Goal: Information Seeking & Learning: Learn about a topic

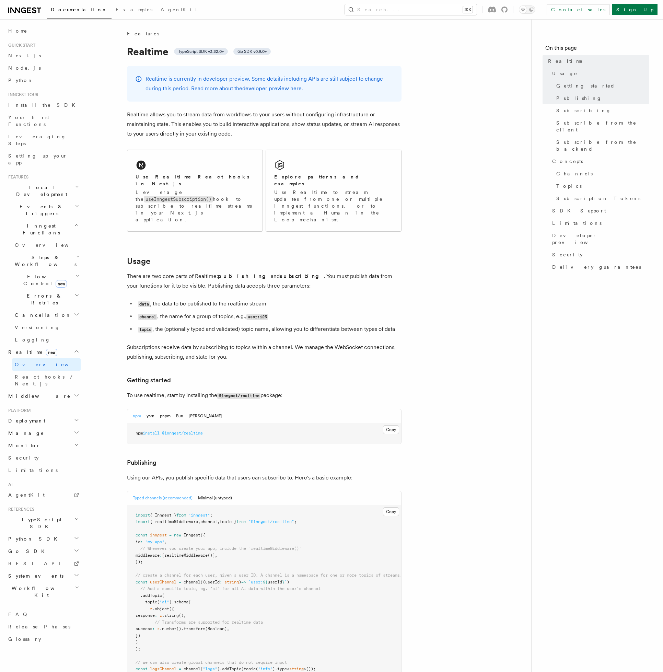
drag, startPoint x: 255, startPoint y: 86, endPoint x: 234, endPoint y: 83, distance: 20.8
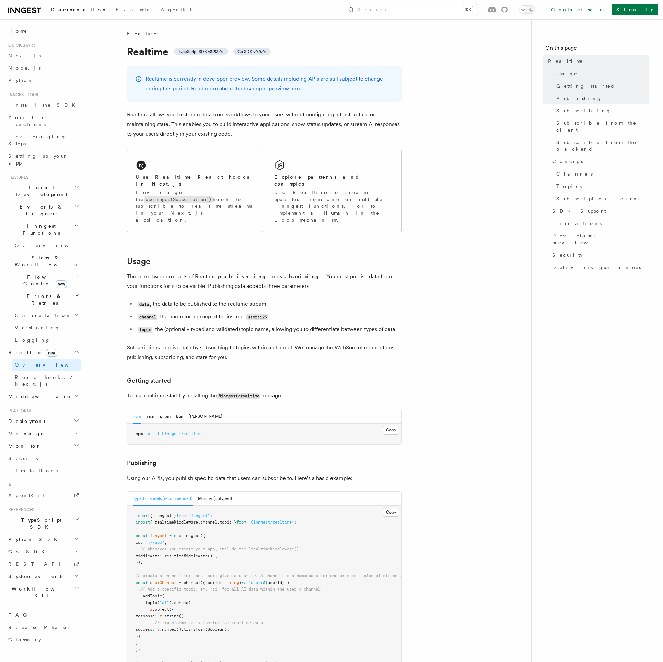
click at [398, 312] on li "channel , the name for a group of topics, e.g., user:123" at bounding box center [269, 317] width 266 height 10
click at [282, 89] on link "developer preview here" at bounding box center [271, 88] width 59 height 7
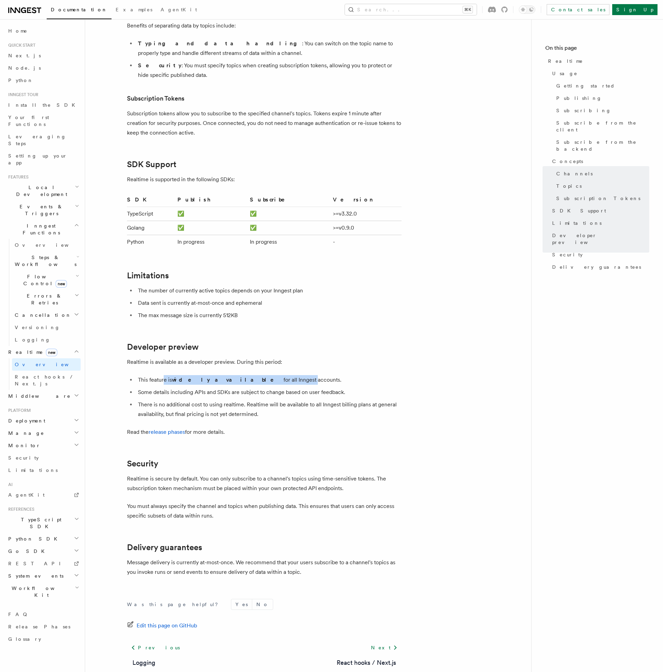
drag, startPoint x: 164, startPoint y: 337, endPoint x: 246, endPoint y: 337, distance: 82.7
click at [247, 375] on li "This feature is widely available for all Inngest accounts." at bounding box center [269, 380] width 266 height 10
click at [246, 375] on li "This feature is widely available for all Inngest accounts." at bounding box center [269, 380] width 266 height 10
click at [204, 388] on li "Some details including APIs and SDKs are subject to change based on user feedba…" at bounding box center [269, 393] width 266 height 10
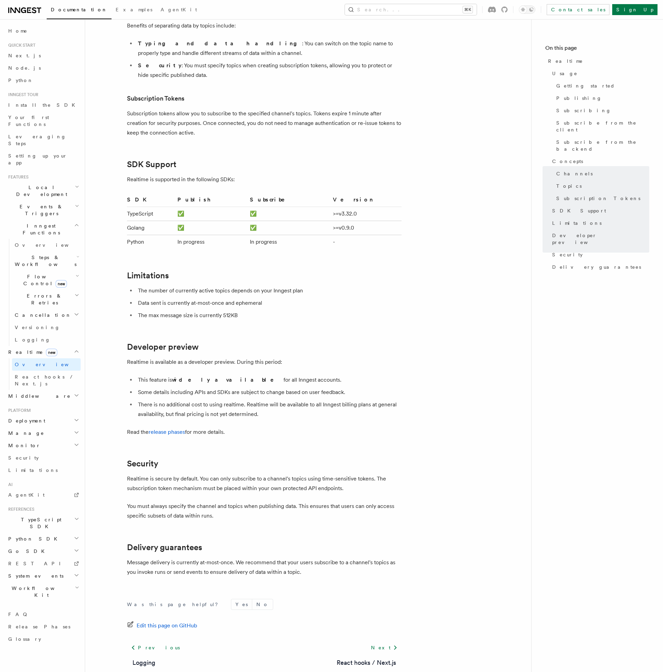
click at [204, 388] on li "Some details including APIs and SDKs are subject to change based on user feedba…" at bounding box center [269, 393] width 266 height 10
click at [230, 400] on li "There is no additional cost to using realtime. Realtime will be available to al…" at bounding box center [269, 409] width 266 height 19
click at [257, 427] on p "Read the release phases for more details." at bounding box center [264, 432] width 275 height 10
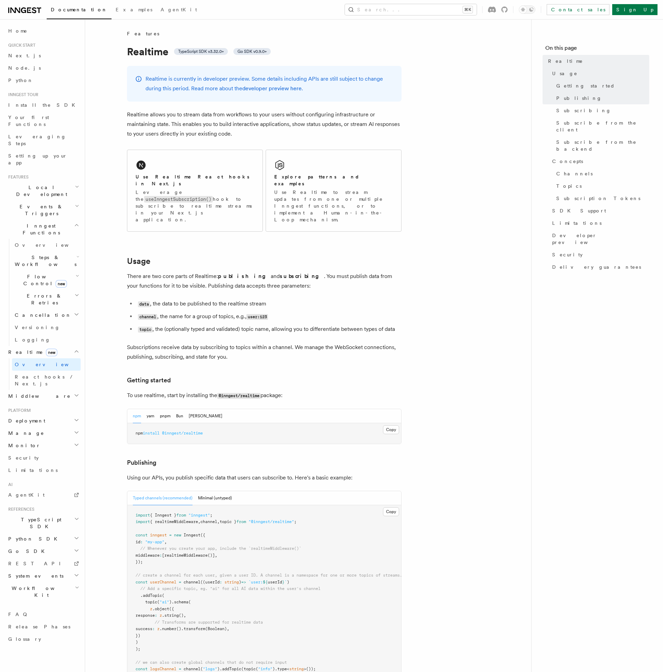
click at [188, 299] on li "data , the data to be published to the realtime stream" at bounding box center [269, 304] width 266 height 10
click at [185, 324] on li "topic , the (optionally typed and validated) topic name, allowing you to differ…" at bounding box center [269, 329] width 266 height 10
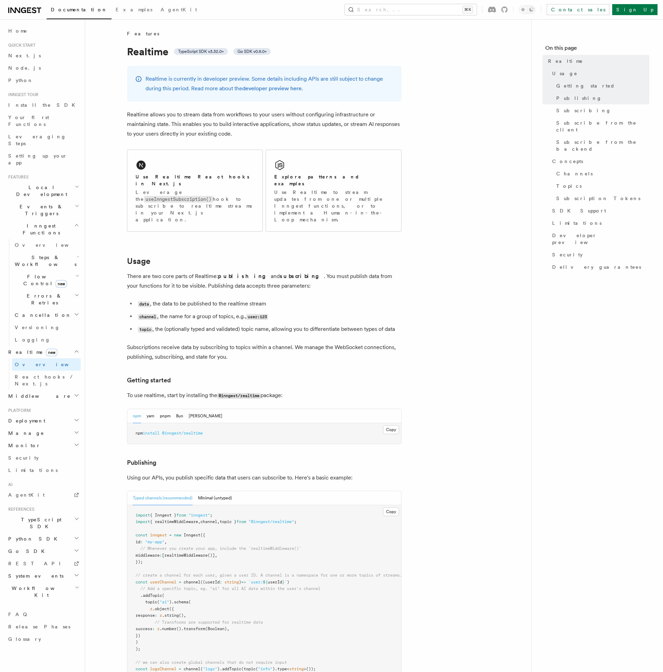
click at [185, 324] on li "topic , the (optionally typed and validated) topic name, allowing you to differ…" at bounding box center [269, 329] width 266 height 10
click at [201, 302] on ul "data , the data to be published to the realtime stream channel , the name for a…" at bounding box center [264, 316] width 275 height 35
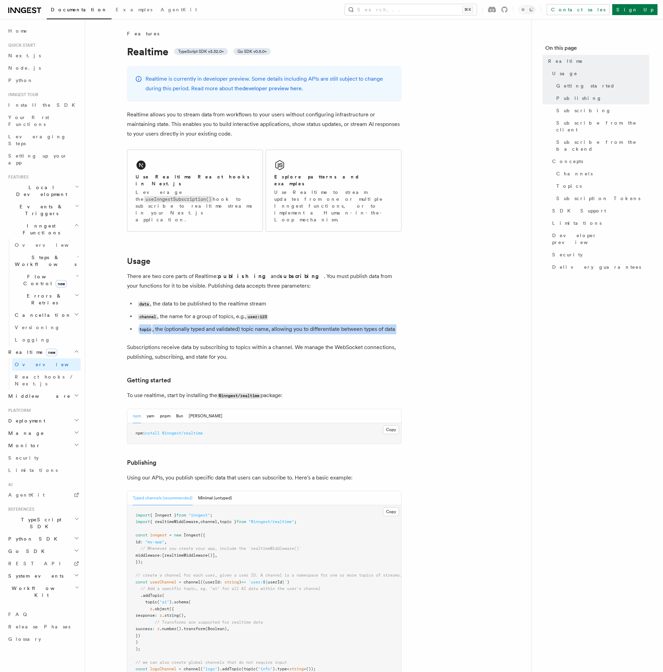
click at [214, 312] on li "channel , the name for a group of topics, e.g., user:123" at bounding box center [269, 317] width 266 height 10
click at [192, 324] on li "topic , the (optionally typed and validated) topic name, allowing you to differ…" at bounding box center [269, 329] width 266 height 10
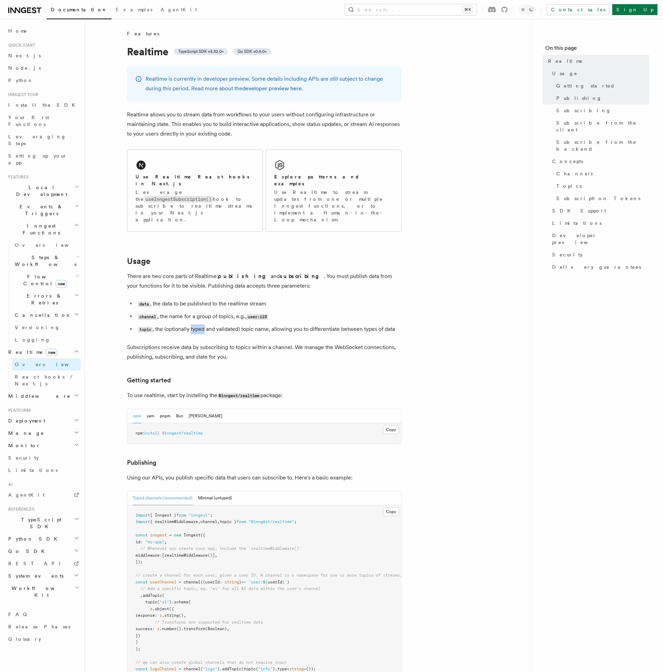
click at [192, 324] on li "topic , the (optionally typed and validated) topic name, allowing you to differ…" at bounding box center [269, 329] width 266 height 10
click at [207, 324] on li "topic , the (optionally typed and validated) topic name, allowing you to differ…" at bounding box center [269, 329] width 266 height 10
click at [183, 343] on p "Subscriptions receive data by subscribing to topics within a channel. We manage…" at bounding box center [264, 352] width 275 height 19
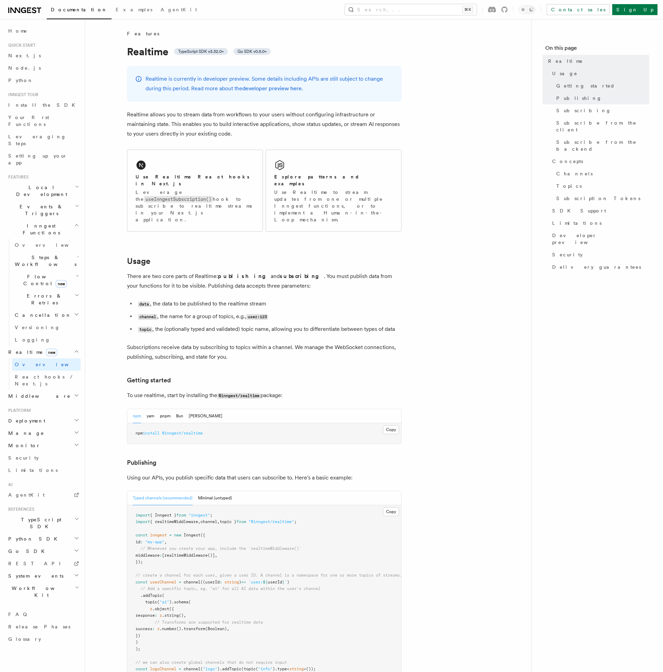
click at [183, 343] on p "Subscriptions receive data by subscribing to topics within a channel. We manage…" at bounding box center [264, 352] width 275 height 19
click at [354, 376] on h3 "Getting started" at bounding box center [264, 381] width 275 height 10
click at [294, 110] on p "Realtime allows you to stream data from workflows to your users without configu…" at bounding box center [264, 124] width 275 height 29
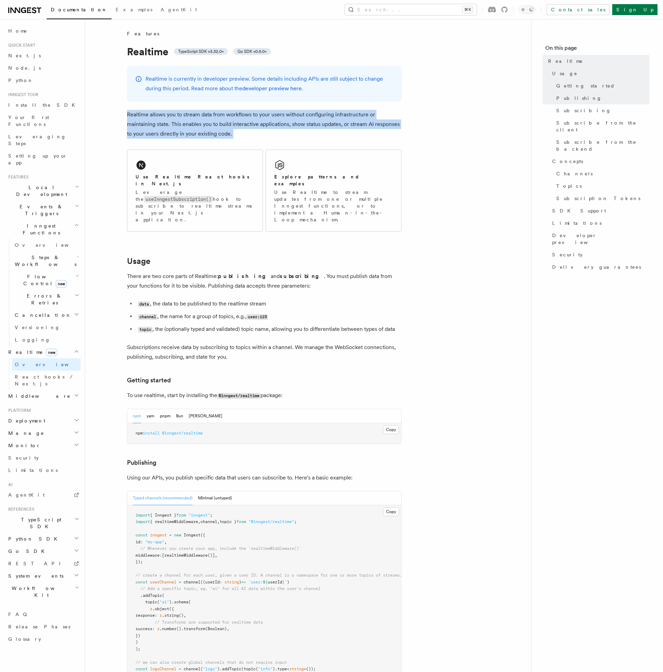
click at [336, 114] on p "Realtime allows you to stream data from workflows to your users without configu…" at bounding box center [264, 124] width 275 height 29
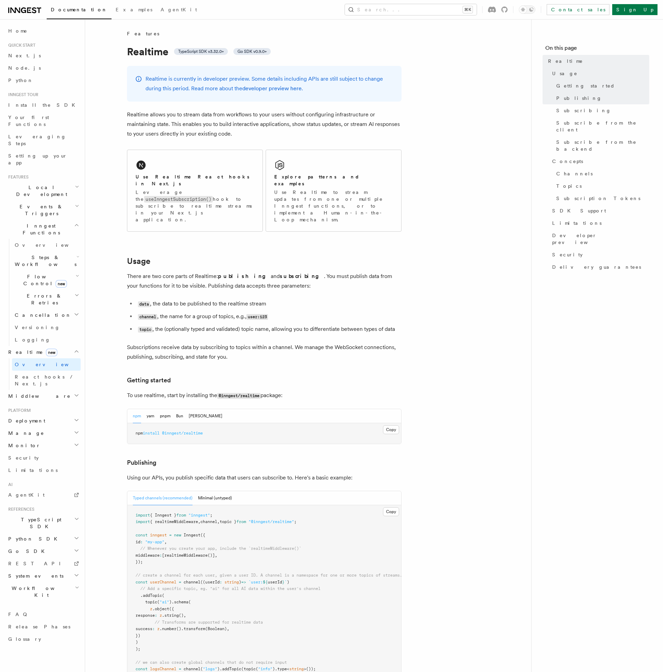
click at [336, 114] on p "Realtime allows you to stream data from workflows to your users without configu…" at bounding box center [264, 124] width 275 height 29
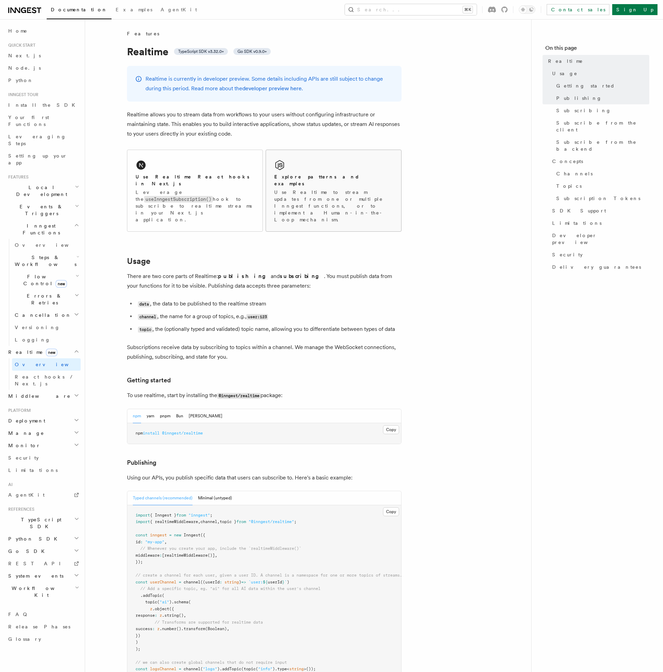
click at [343, 169] on div "Explore patterns and examples Use Realtime to stream updates from one or multip…" at bounding box center [333, 190] width 135 height 81
click at [350, 272] on p "There are two core parts of Realtime: publishing and subscribing . You must pub…" at bounding box center [264, 281] width 275 height 19
click at [282, 272] on p "There are two core parts of Realtime: publishing and subscribing . You must pub…" at bounding box center [264, 281] width 275 height 19
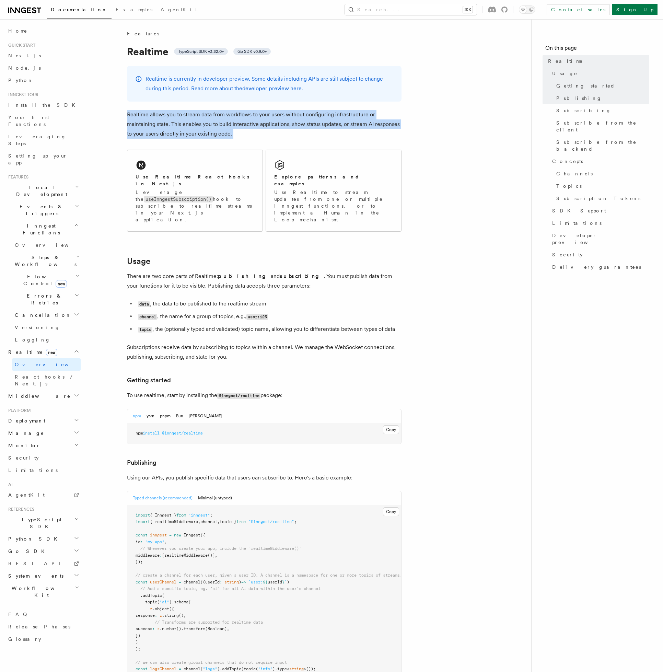
click at [261, 114] on p "Realtime allows you to stream data from workflows to your users without configu…" at bounding box center [264, 124] width 275 height 29
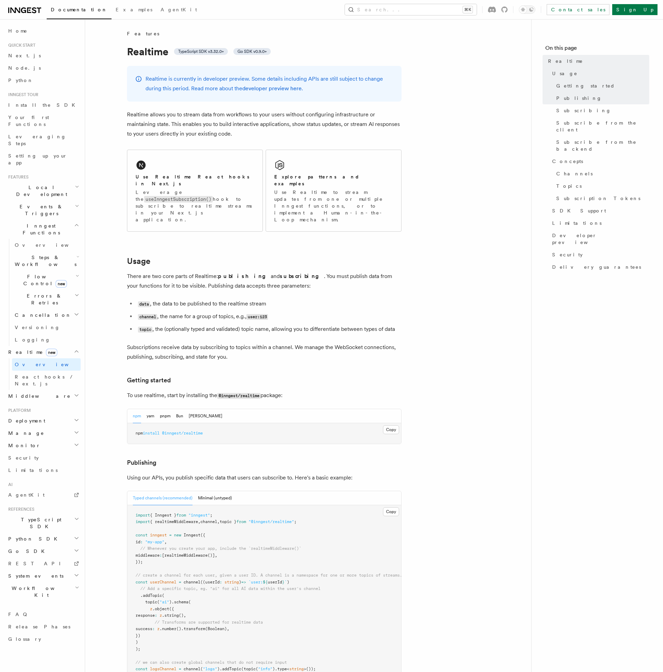
click at [351, 312] on li "channel , the name for a group of topics, e.g., user:123" at bounding box center [269, 317] width 266 height 10
click at [76, 312] on icon "button" at bounding box center [76, 314] width 5 height 5
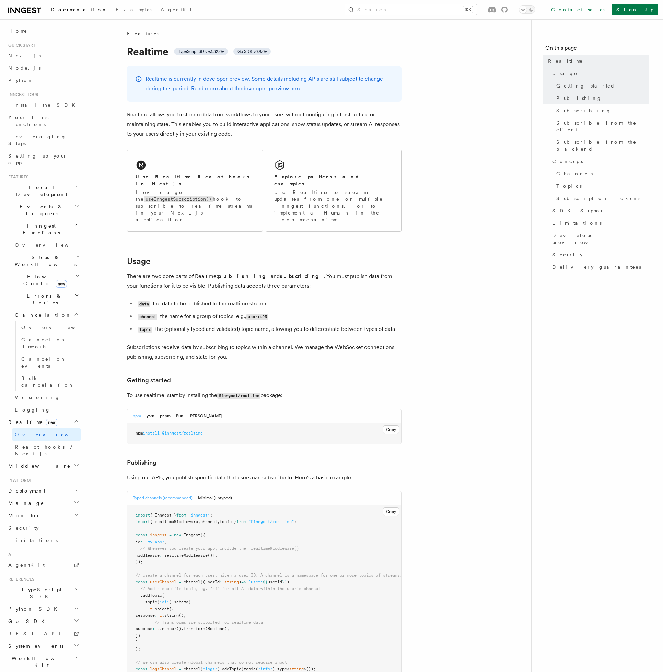
click at [76, 312] on icon "button" at bounding box center [76, 314] width 5 height 5
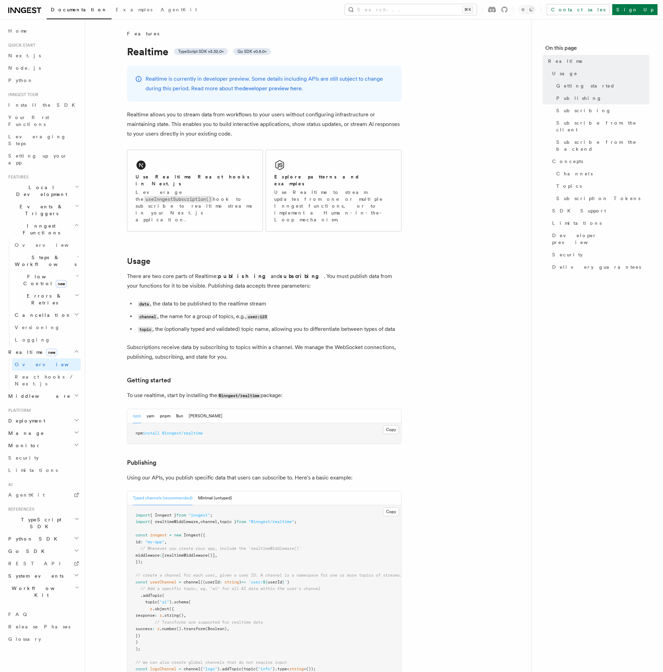
click at [75, 516] on icon "button" at bounding box center [76, 518] width 5 height 5
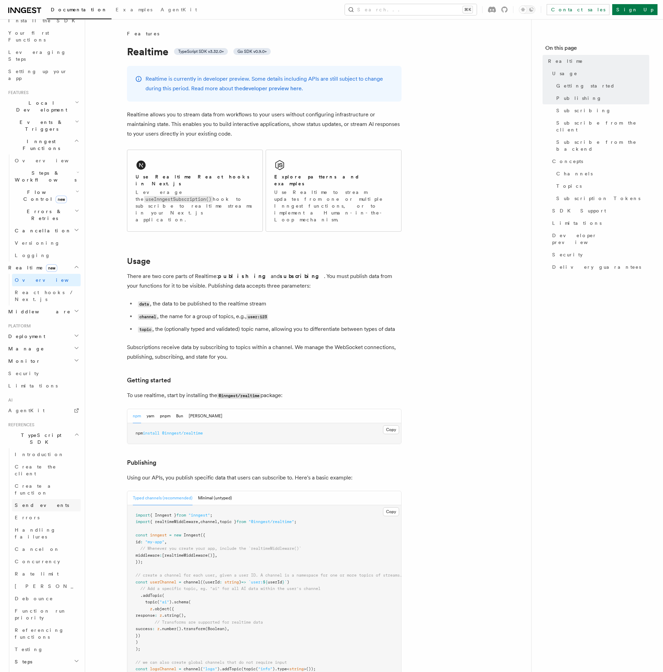
scroll to position [87, 0]
click at [77, 668] on icon "button" at bounding box center [76, 670] width 5 height 5
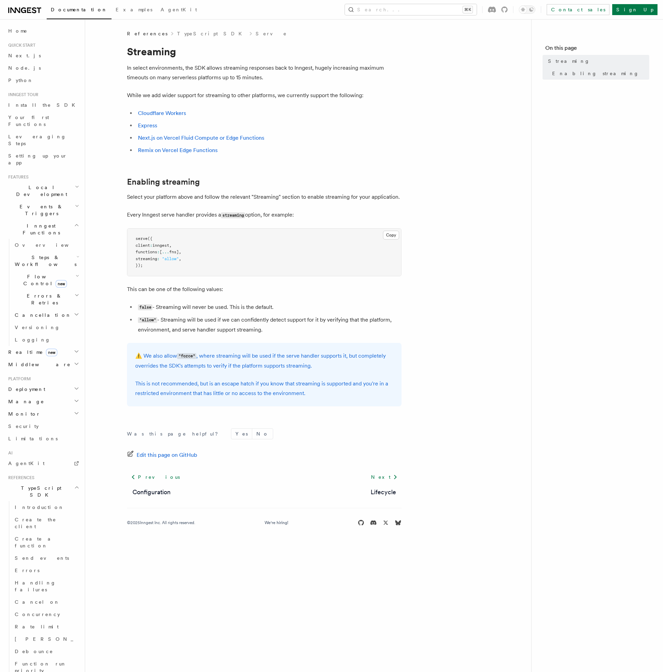
click at [570, 159] on nav "On this page Streaming Enabling streaming" at bounding box center [597, 345] width 132 height 653
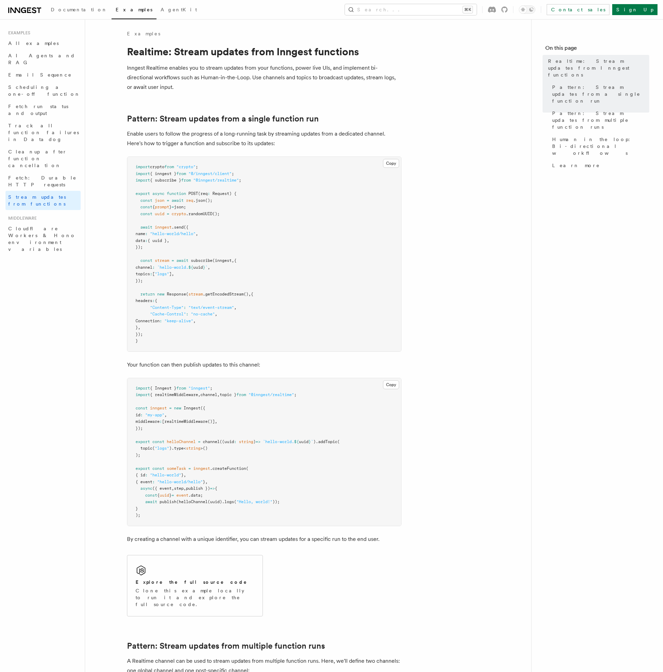
click at [212, 71] on p "Inngest Realtime enables you to stream updates from your functions, power live …" at bounding box center [264, 77] width 275 height 29
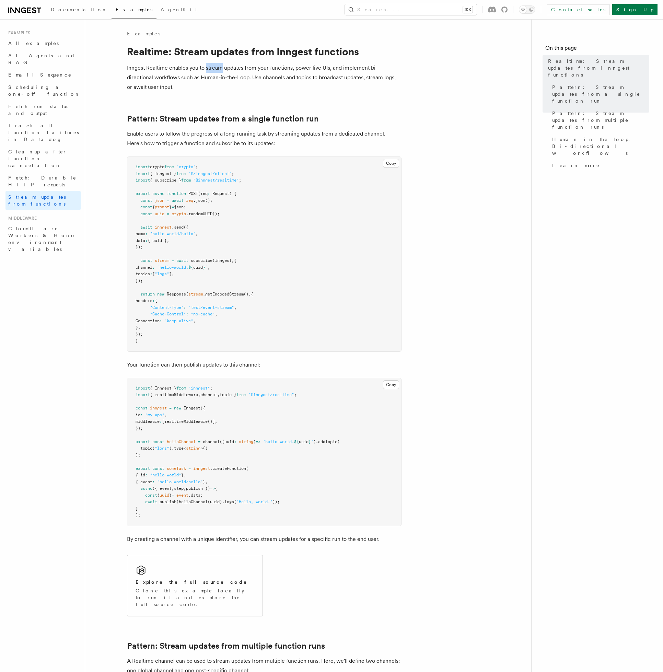
click at [212, 71] on p "Inngest Realtime enables you to stream updates from your functions, power live …" at bounding box center [264, 77] width 275 height 29
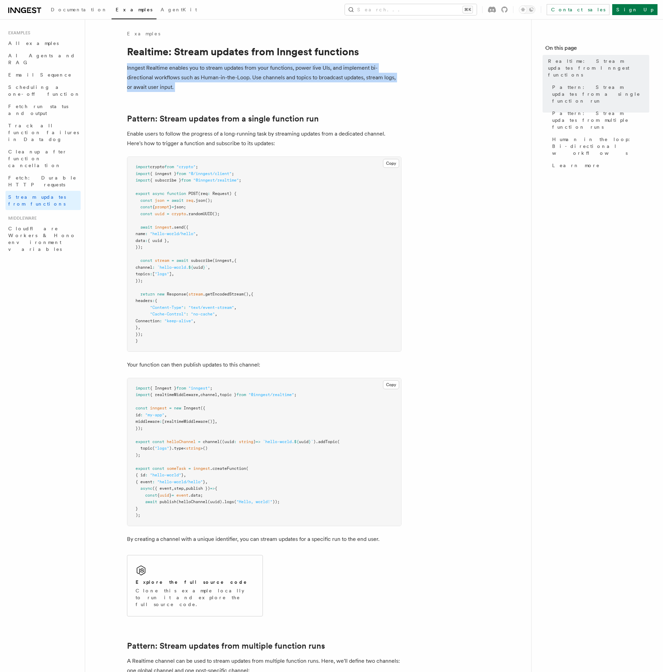
click at [143, 141] on p "Enable users to follow the progress of a long-running task by streaming updates…" at bounding box center [264, 138] width 275 height 19
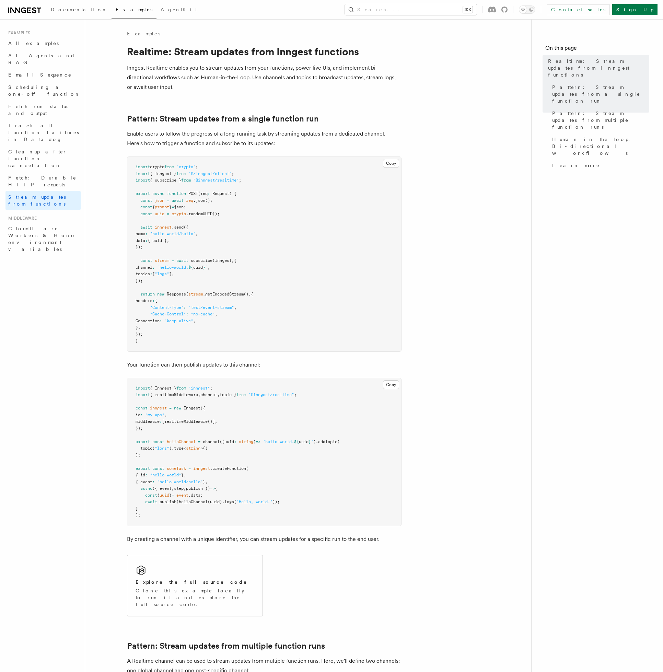
click at [143, 141] on p "Enable users to follow the progress of a long-running task by streaming updates…" at bounding box center [264, 138] width 275 height 19
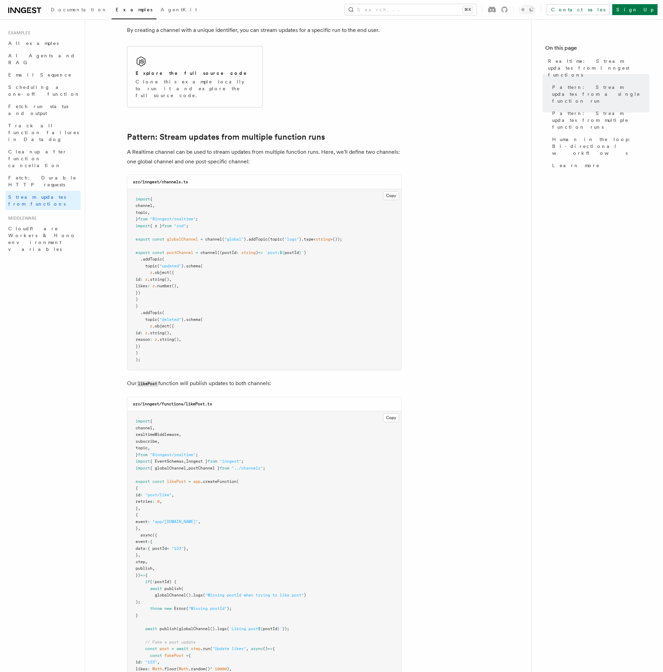
scroll to position [524, 0]
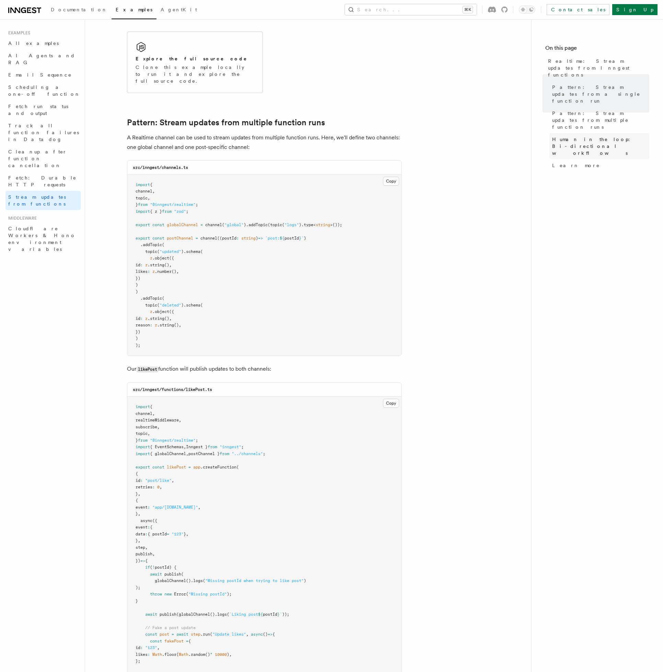
click at [595, 136] on span "Human in the loop: Bi-directional workflows" at bounding box center [600, 146] width 97 height 21
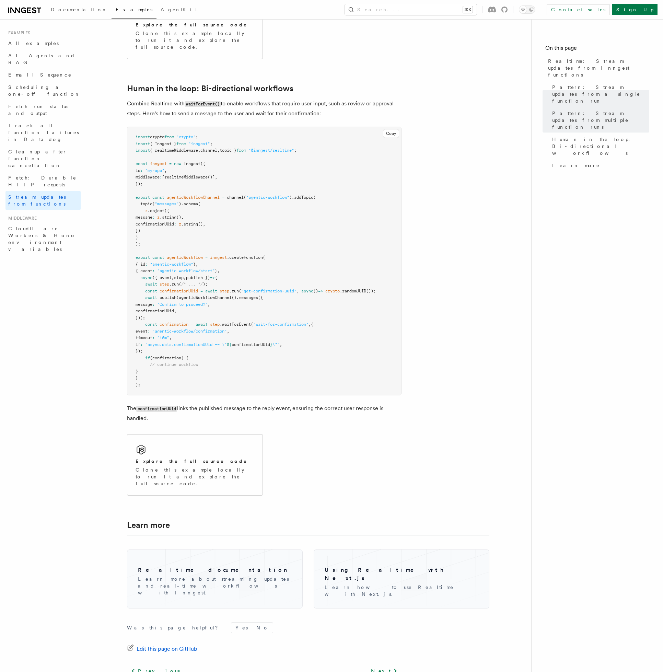
scroll to position [1292, 0]
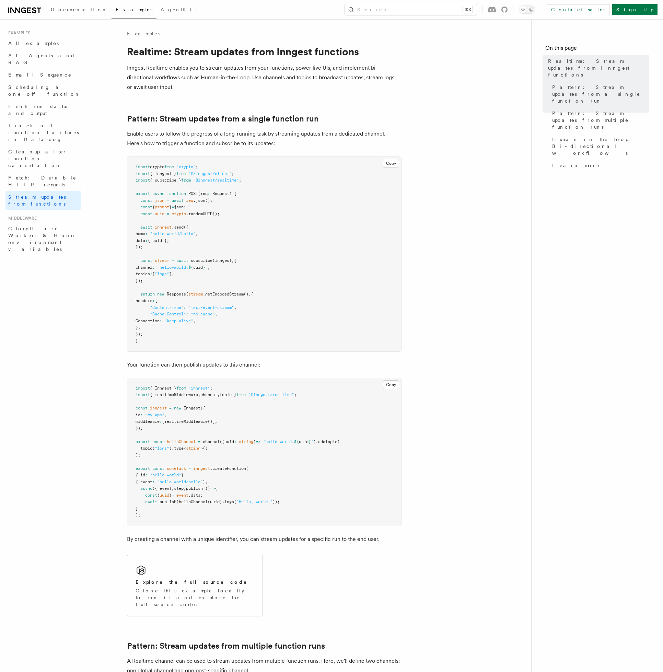
scroll to position [0, 0]
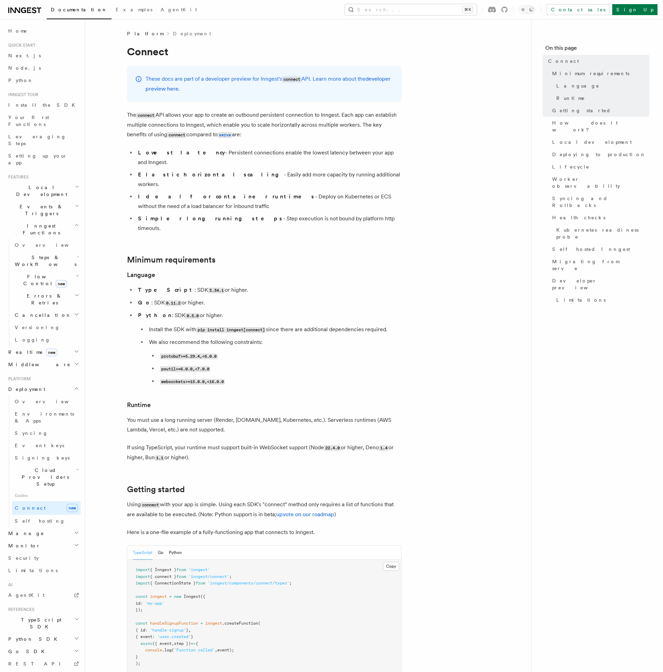
click at [202, 76] on p "These docs are part of a developer preview for Inngest's connect API. Learn mor…" at bounding box center [270, 84] width 248 height 20
click at [172, 85] on link "developer preview here" at bounding box center [268, 84] width 245 height 16
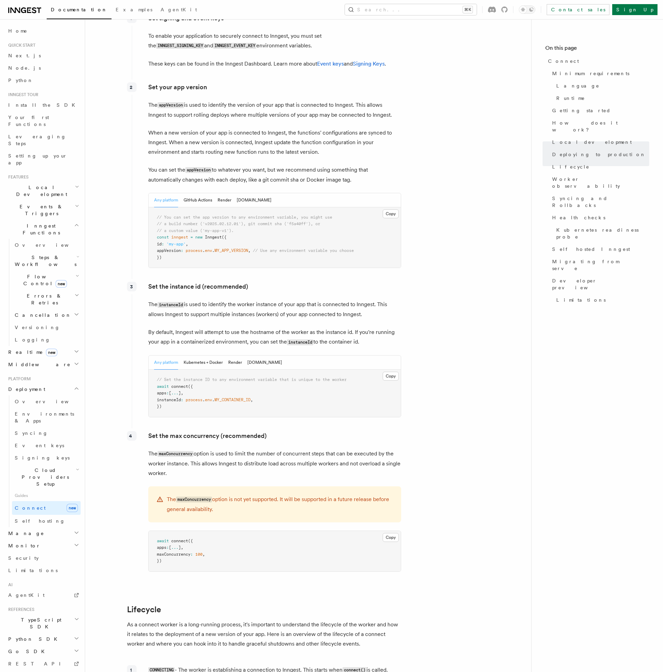
scroll to position [1048, 0]
click at [566, 297] on span "Limitations" at bounding box center [580, 300] width 49 height 7
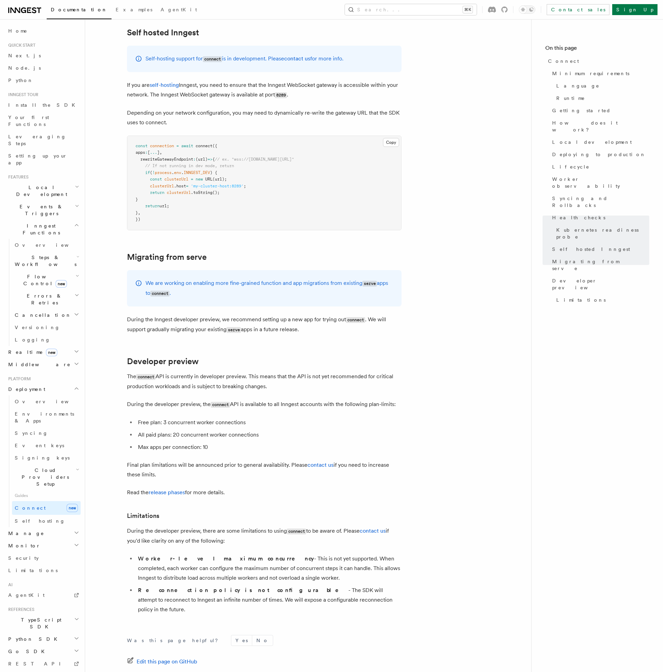
scroll to position [3419, 0]
click at [209, 556] on strong "Worker-level maximum concurrency" at bounding box center [226, 559] width 176 height 7
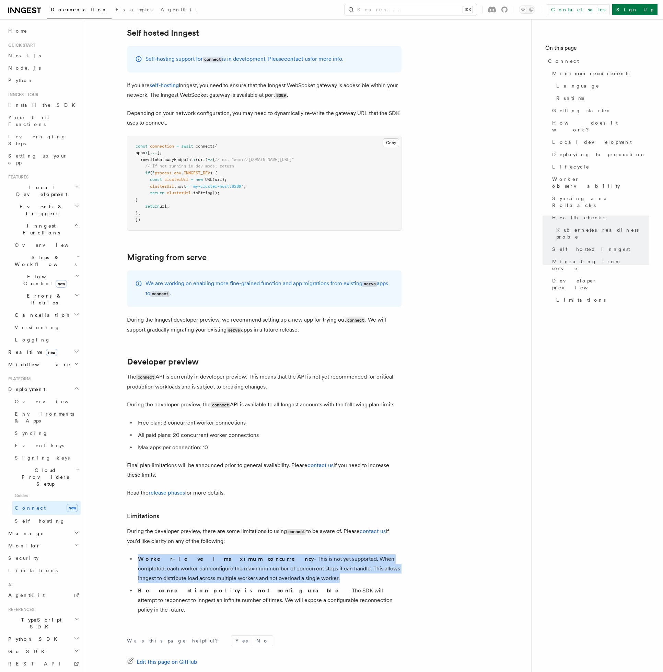
click at [174, 586] on li "Reconnection policy is not configurable - The SDK will attempt to reconnect to …" at bounding box center [269, 600] width 266 height 29
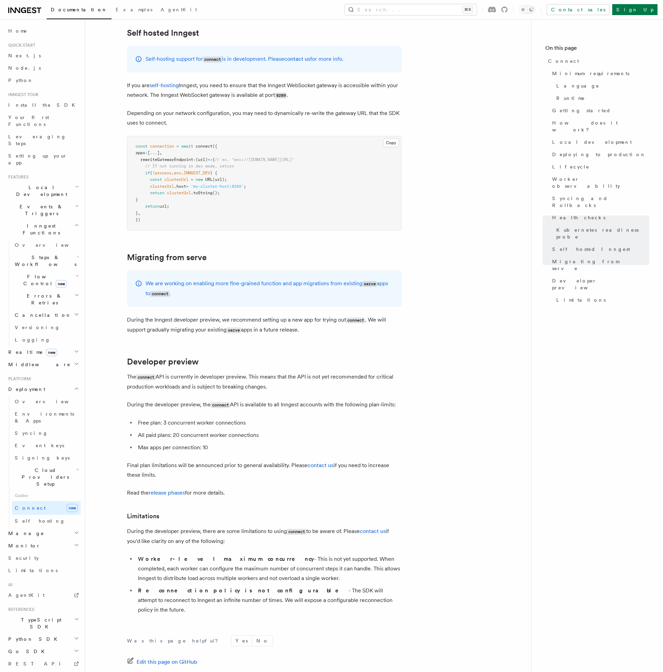
click at [174, 586] on li "Reconnection policy is not configurable - The SDK will attempt to reconnect to …" at bounding box center [269, 600] width 266 height 29
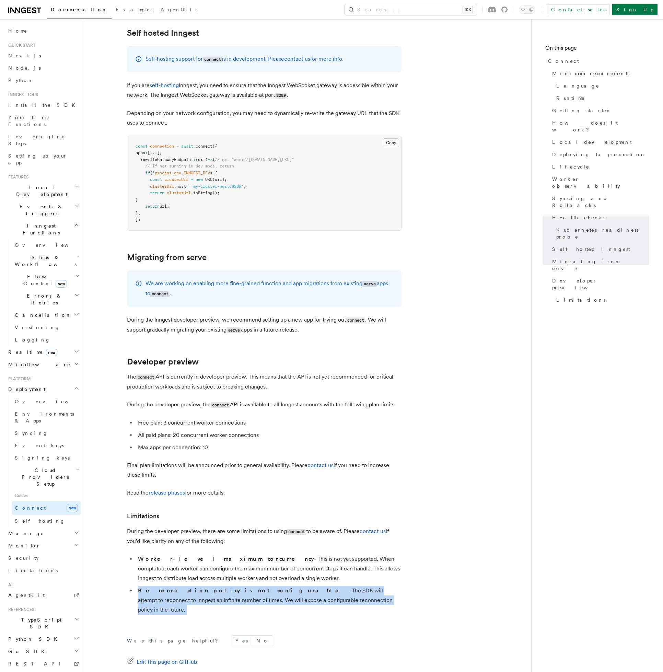
click at [176, 554] on li "Worker-level maximum concurrency - This is not yet supported. When completed, e…" at bounding box center [269, 568] width 266 height 29
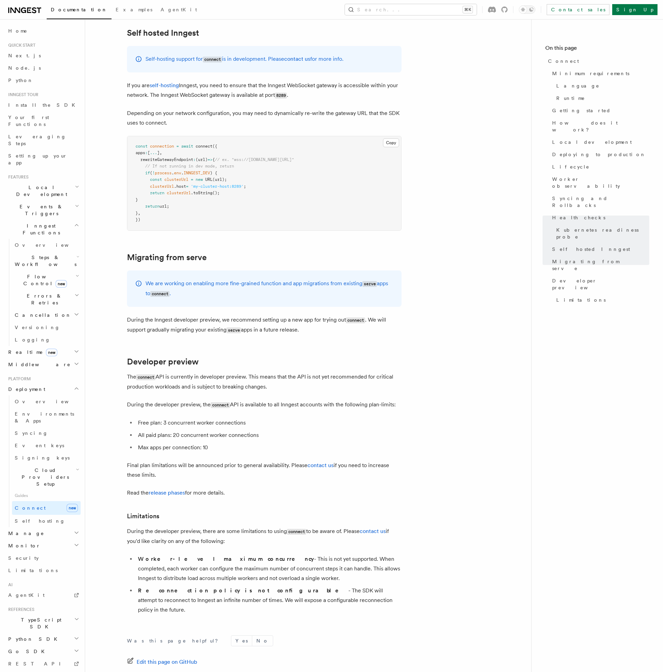
click at [176, 554] on li "Worker-level maximum concurrency - This is not yet supported. When completed, e…" at bounding box center [269, 568] width 266 height 29
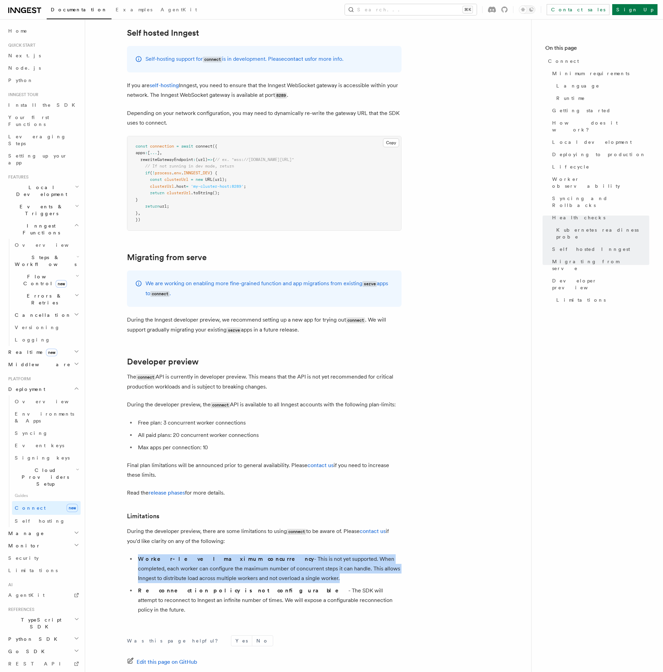
click at [189, 511] on h3 "Limitations" at bounding box center [264, 516] width 275 height 10
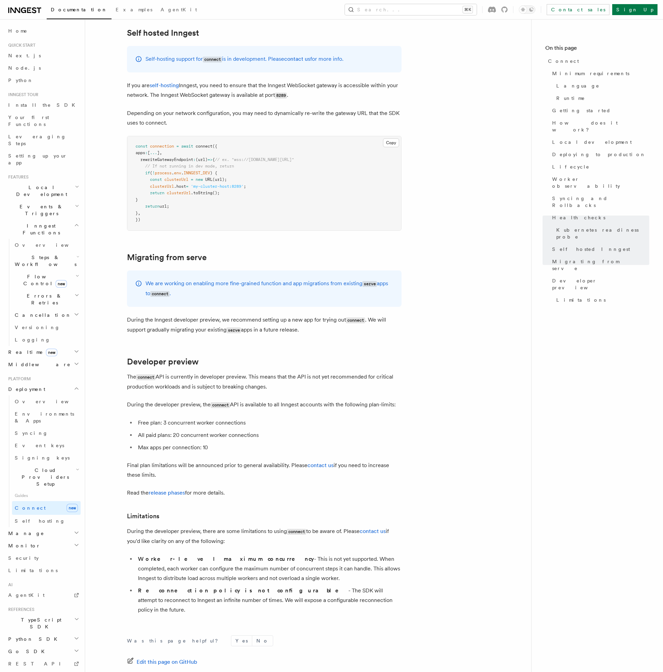
click at [189, 511] on h3 "Limitations" at bounding box center [264, 516] width 275 height 10
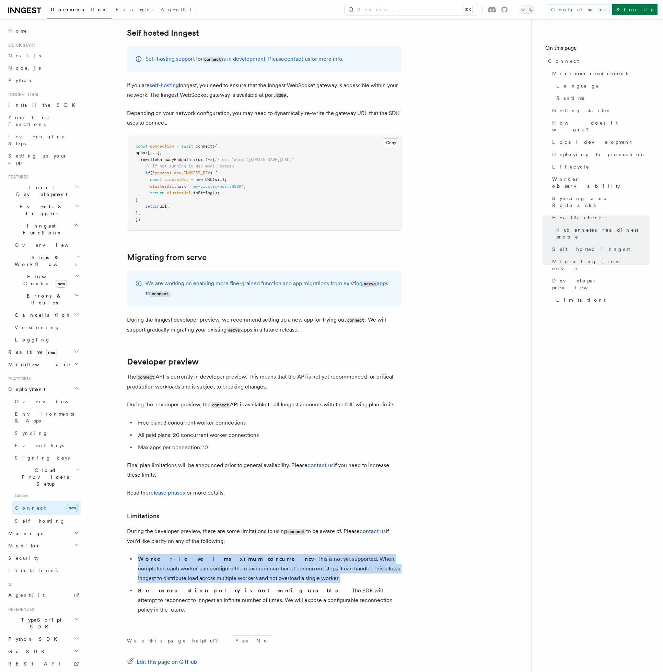
click at [198, 527] on p "During the developer preview, there are some limitations to using connect to be…" at bounding box center [264, 537] width 275 height 20
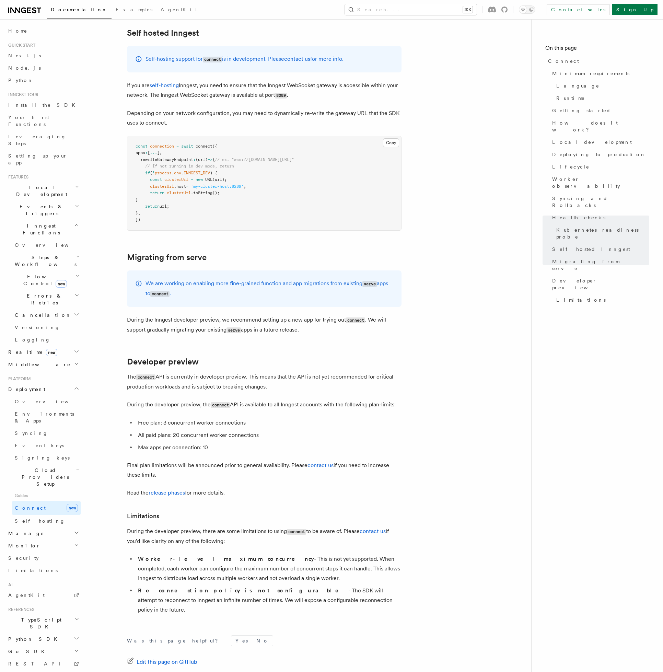
click at [198, 527] on p "During the developer preview, there are some limitations to using connect to be…" at bounding box center [264, 537] width 275 height 20
click at [249, 527] on p "During the developer preview, there are some limitations to using connect to be…" at bounding box center [264, 537] width 275 height 20
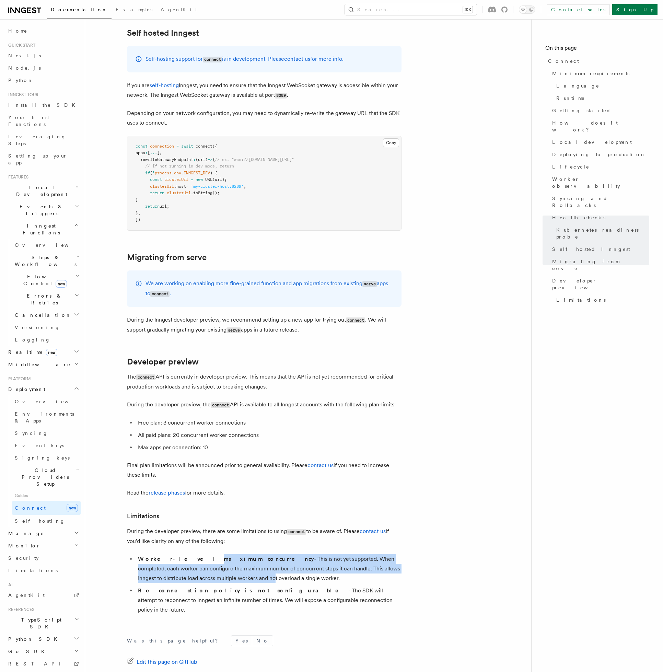
drag, startPoint x: 173, startPoint y: 490, endPoint x: 210, endPoint y: 513, distance: 44.4
click at [210, 554] on li "Worker-level maximum concurrency - This is not yet supported. When completed, e…" at bounding box center [269, 568] width 266 height 29
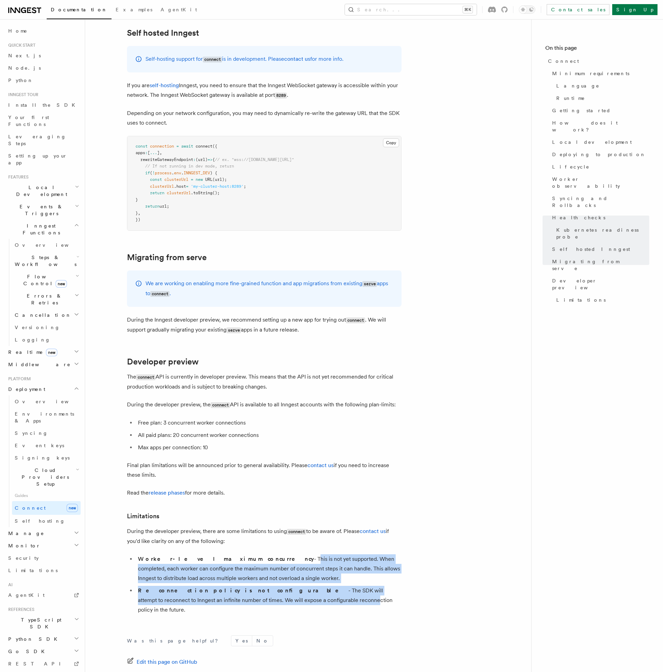
drag, startPoint x: 251, startPoint y: 534, endPoint x: 236, endPoint y: 491, distance: 45.4
click at [236, 554] on ul "Worker-level maximum concurrency - This is not yet supported. When completed, e…" at bounding box center [264, 584] width 275 height 60
click at [236, 554] on li "Worker-level maximum concurrency - This is not yet supported. When completed, e…" at bounding box center [269, 568] width 266 height 29
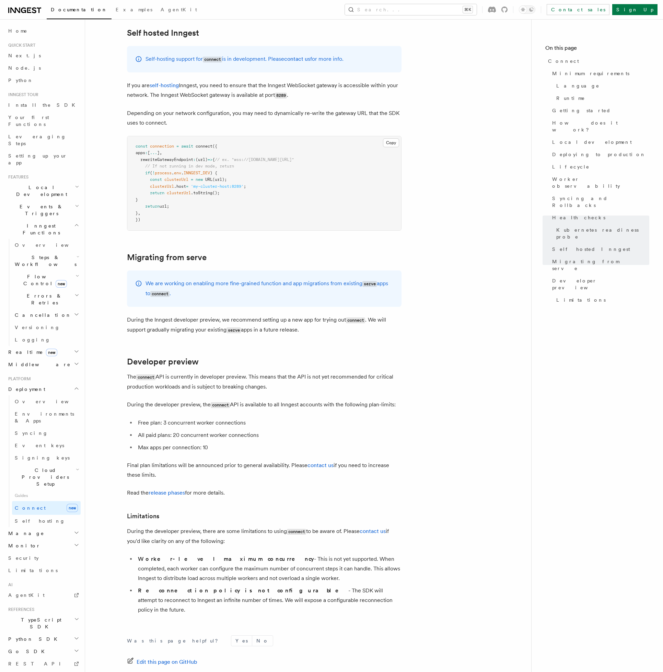
click at [236, 554] on li "Worker-level maximum concurrency - This is not yet supported. When completed, e…" at bounding box center [269, 568] width 266 height 29
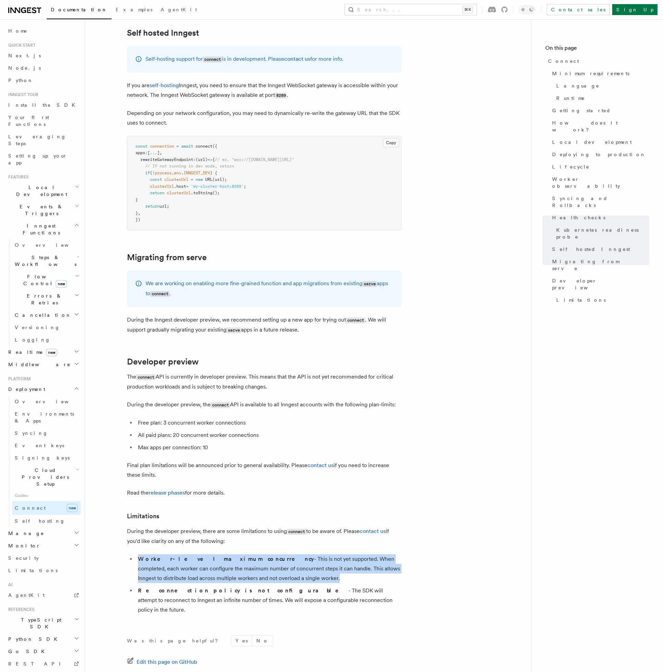
click at [290, 554] on li "Worker-level maximum concurrency - This is not yet supported. When completed, e…" at bounding box center [269, 568] width 266 height 29
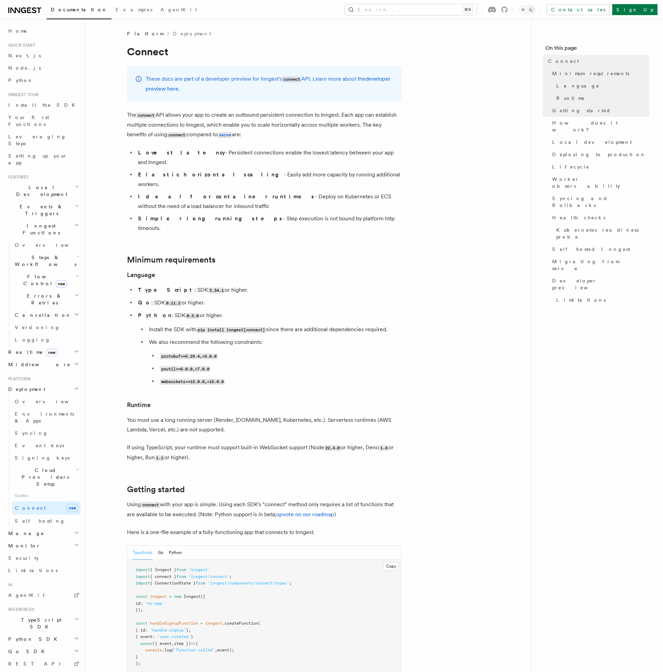
scroll to position [0, 0]
